Goal: Communication & Community: Answer question/provide support

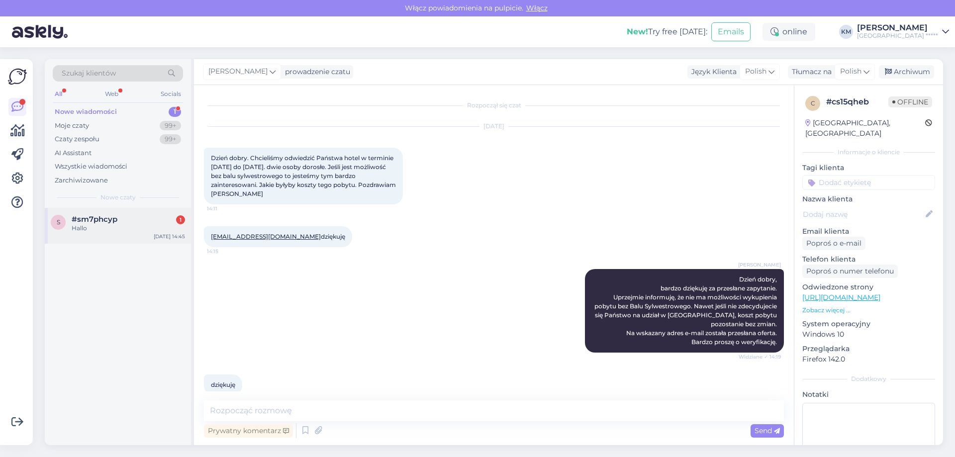
click at [99, 216] on span "#sm7phcyp" at bounding box center [95, 219] width 46 height 9
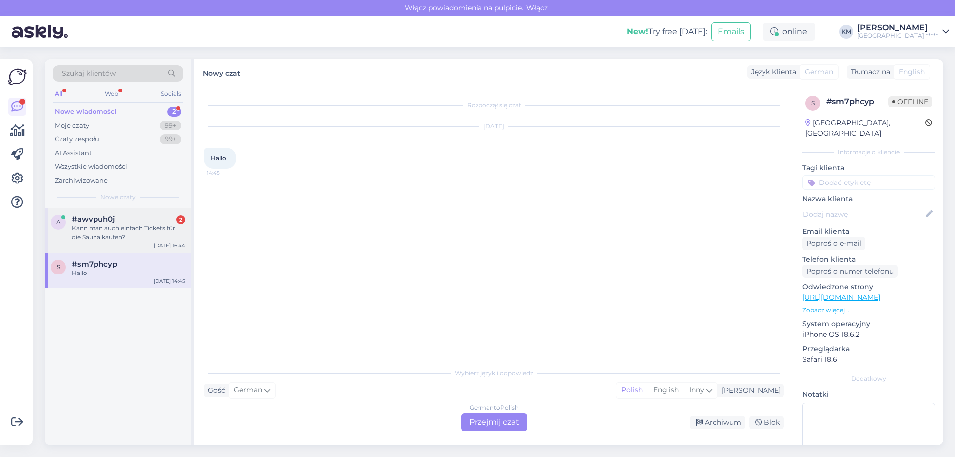
click at [146, 233] on div "Kann man auch einfach Tickets für die Sauna kaufen?" at bounding box center [128, 233] width 113 height 18
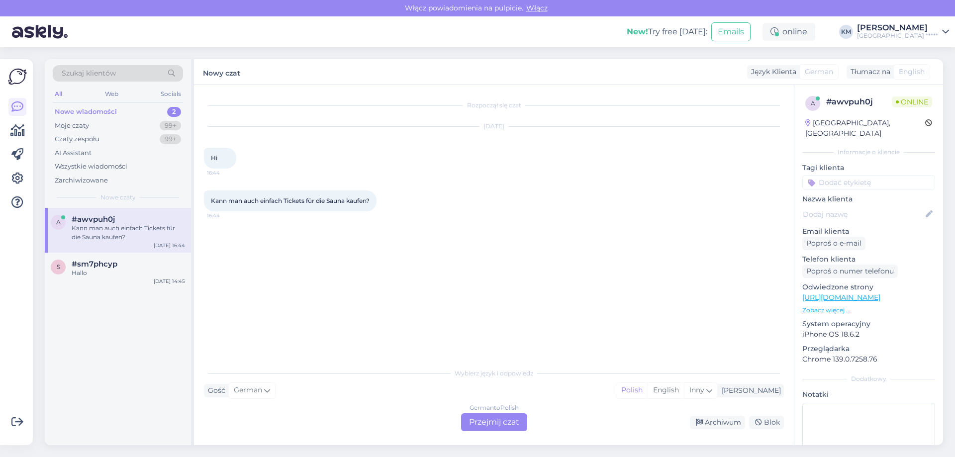
click at [503, 423] on div "German to Polish Przejmij czat" at bounding box center [494, 422] width 66 height 18
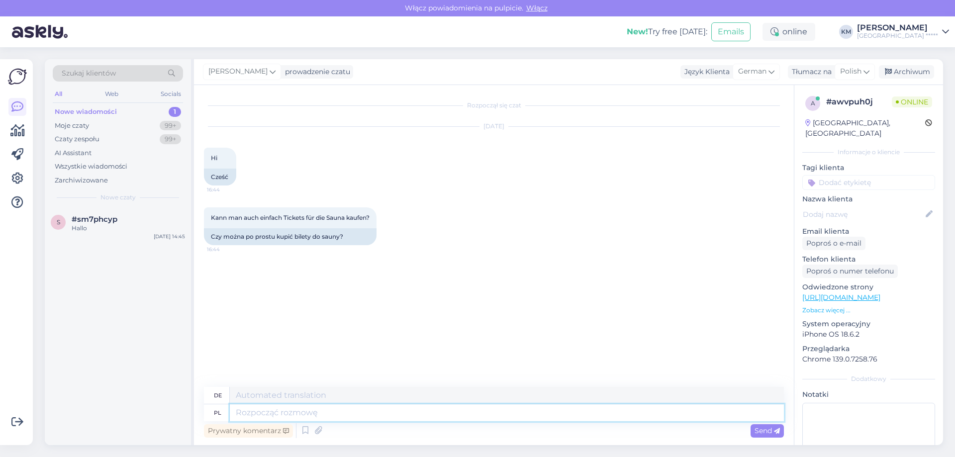
click at [277, 413] on textarea at bounding box center [507, 412] width 554 height 17
type textarea "Dzień dob"
type textarea "Tag"
type textarea "Dzień dobry, s"
type textarea "Guten Morgen,"
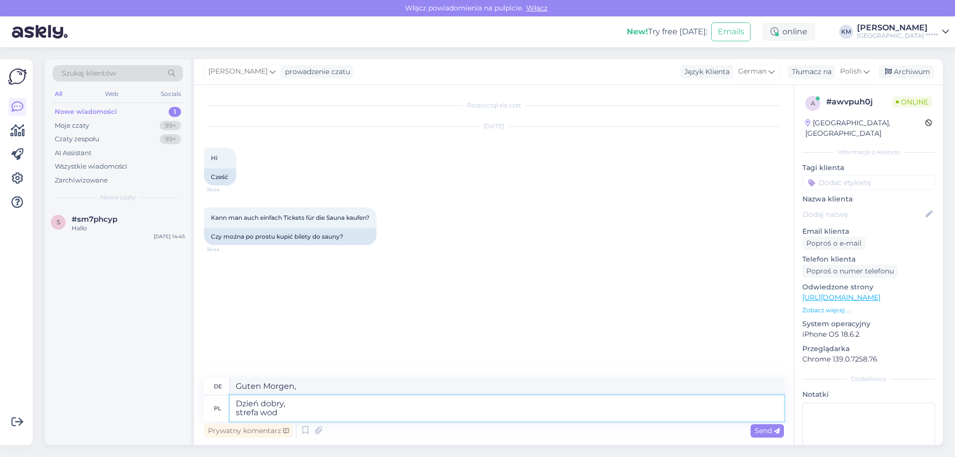
type textarea "Dzień dobry, strefa wodn"
type textarea "Guten Morgen, Zone"
type textarea "Dzień dobry, strefa wodno-termaln"
type textarea "Guten Morgen, Wasser- und Thermalzone"
type textarea "Dzień dobry, strefa wodno-termalna jest dost"
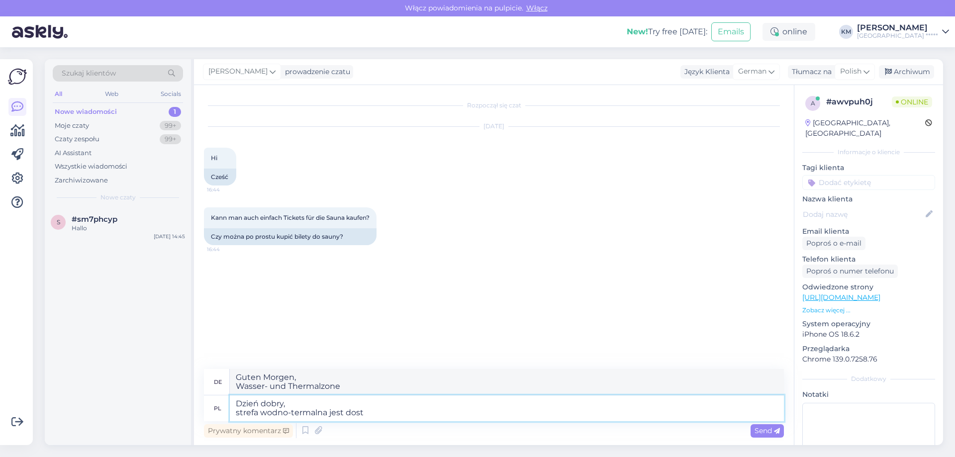
type textarea "Guten Morgen, Wasser- und Thermalzone ist geöffnet"
type textarea "Dzień dobry, strefa wodno-termalna jest dostępna dla"
type textarea "Guten Morgen, Wasser und Thermalzone ist verfügbar"
type textarea "Dzień dobry, strefa wodno-termalna jest dostępna dla go"
type textarea "Guten Morgen, die Wasser- und Thermalzone steht zur Verfügung für"
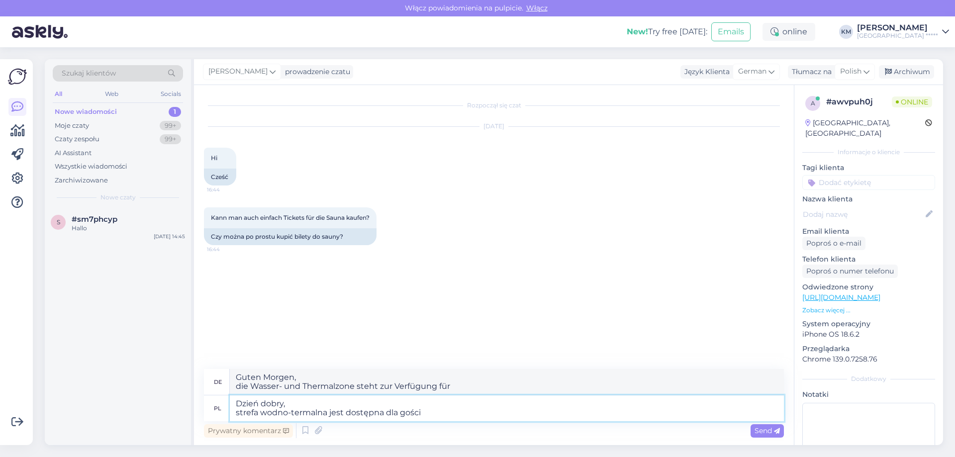
type textarea "Dzień dobry, strefa wodno-termalna jest dostępna dla gości"
type textarea "Guten Morgen, die Wasser- und Thermalzone steht den Gästen zur Verfügung"
type textarea "Dzień dobry, strefa wodno-termalna jest dostępna dla gości hotelu."
type textarea "Guten Morgen, die Wasser- und Thermalzone steht den Hotelgästen zur Verfügung."
click at [384, 412] on textarea "Dzień dobry, strefa wodno-termalna jest dostępna dla gości hotelu." at bounding box center [507, 408] width 554 height 26
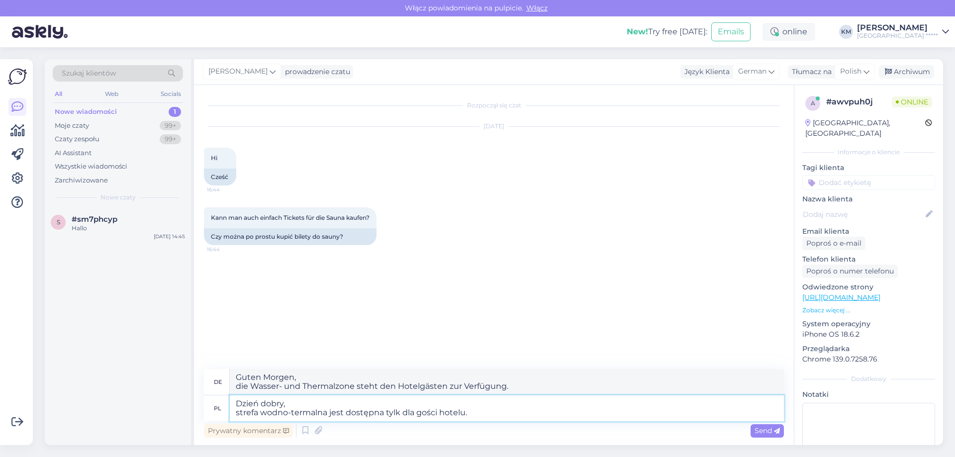
type textarea "Dzień dobry, strefa wodno-termalna jest dostępna tylko dla gości hotelu."
type textarea "Guten Morgen, die Wasser- und Thermalzone steht nur Hotelgästen zur Verfügung."
type textarea "Dzień dobry, strefa wodno-termalna jest dostępna tylko dla gości hotelu."
drag, startPoint x: 531, startPoint y: 383, endPoint x: 91, endPoint y: 322, distance: 444.5
click at [91, 322] on div "Szukaj klientów All Web Socials Nowe wiadomości 1 Moje czaty 99+ Czaty zespołu …" at bounding box center [494, 252] width 898 height 386
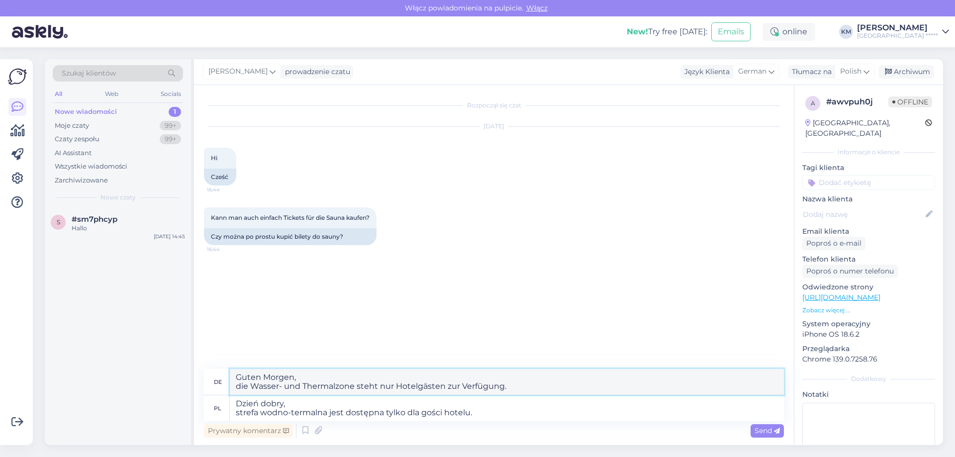
click at [270, 376] on textarea "Guten Morgen, die Wasser- und Thermalzone steht nur Hotelgästen zur Verfügung." at bounding box center [507, 382] width 554 height 26
type textarea "Guten Tag, die Wasser- und Thermalzone steht nur Hotelgästen zur Verfügung."
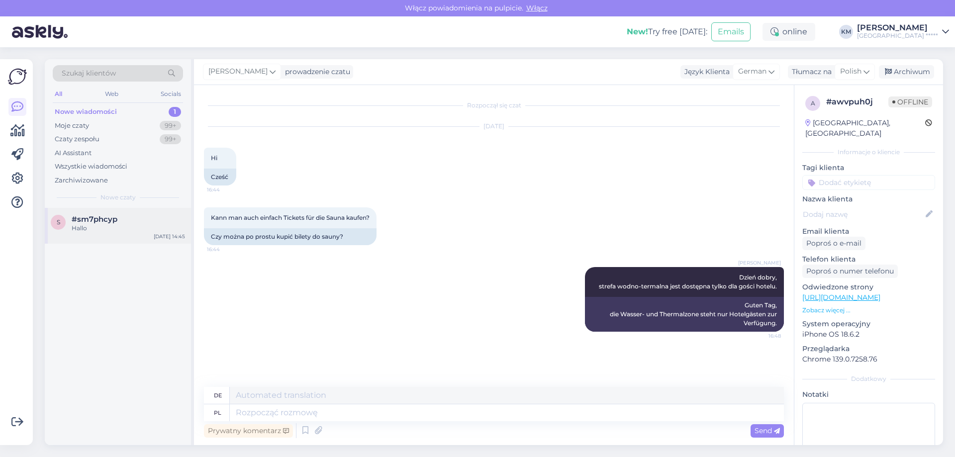
click at [125, 224] on div "Hallo" at bounding box center [128, 228] width 113 height 9
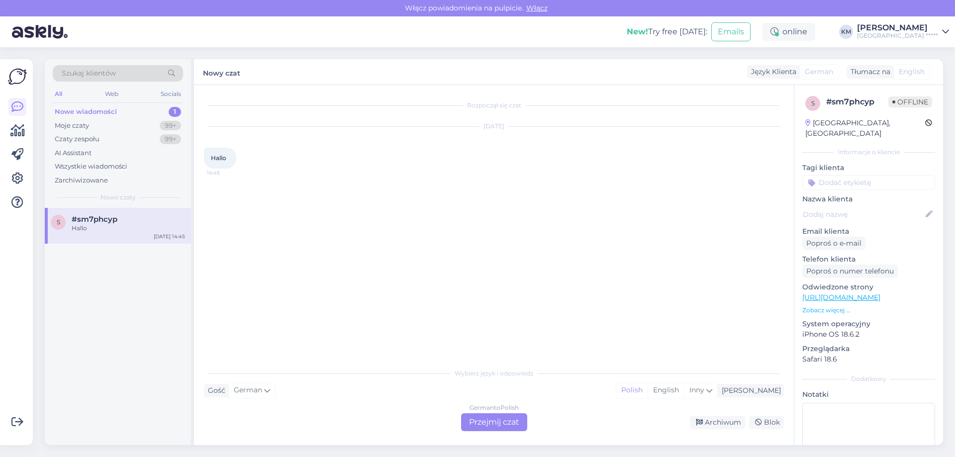
click at [492, 417] on div "German to Polish Przejmij czat" at bounding box center [494, 422] width 66 height 18
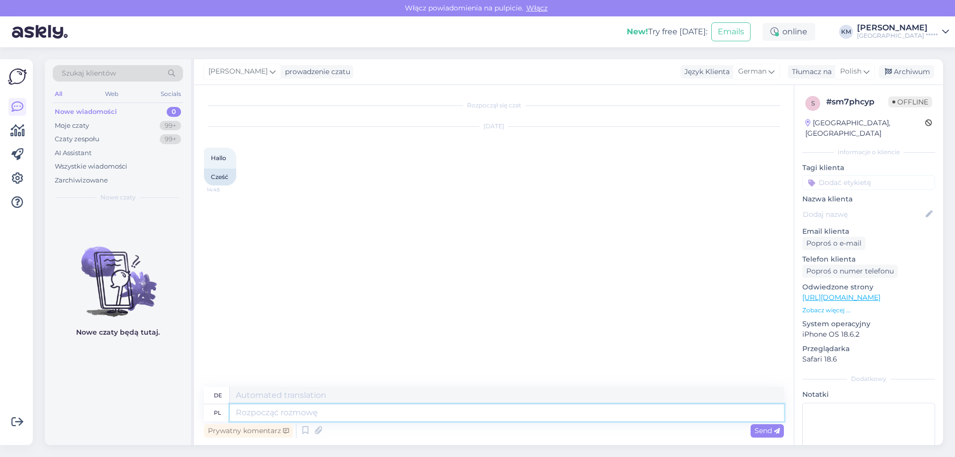
click at [282, 409] on textarea at bounding box center [507, 412] width 554 height 17
type textarea "Hallo"
click at [762, 430] on span "Send" at bounding box center [767, 430] width 25 height 9
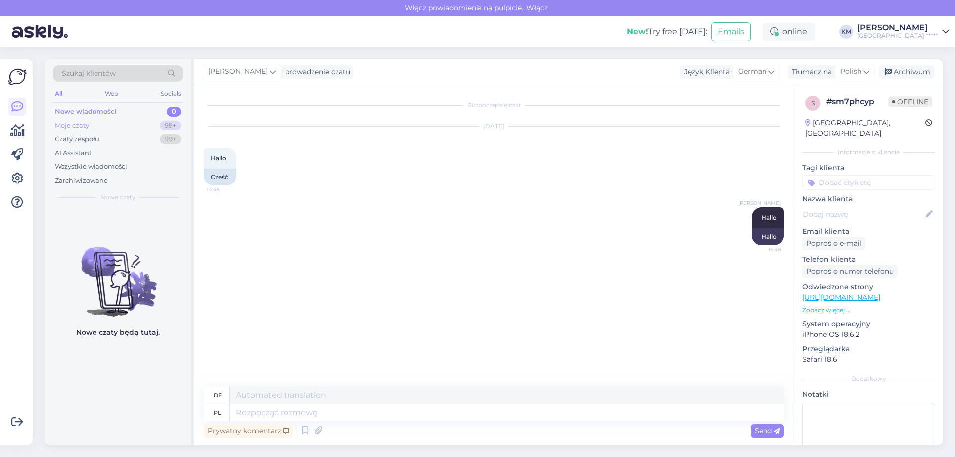
click at [85, 125] on div "Moje czaty" at bounding box center [72, 126] width 34 height 10
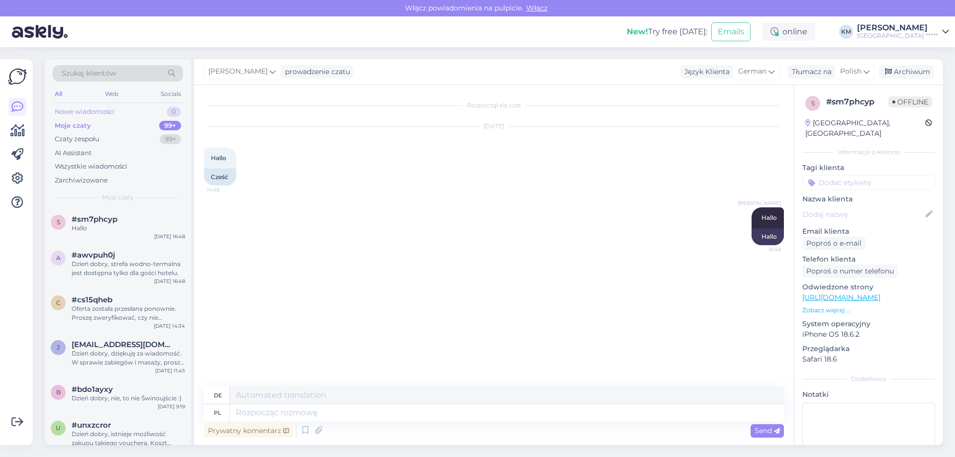
click at [89, 112] on div "Nowe wiadomości" at bounding box center [85, 112] width 60 height 10
